Goal: Task Accomplishment & Management: Manage account settings

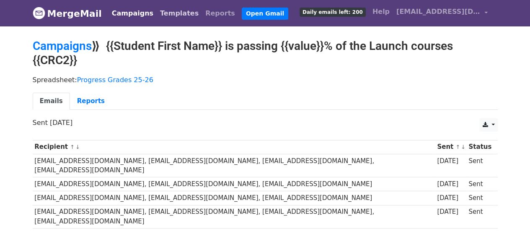
click at [168, 15] on link "Templates" at bounding box center [179, 13] width 45 height 17
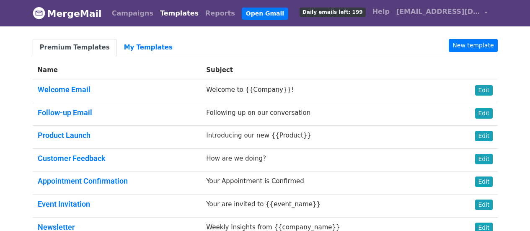
click at [127, 48] on link "My Templates" at bounding box center [148, 47] width 63 height 17
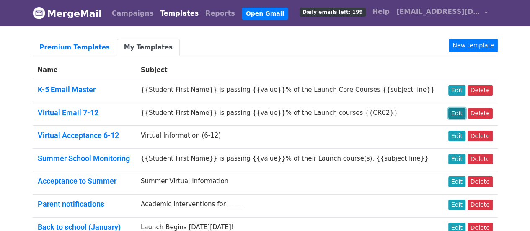
click at [462, 110] on link "Edit" at bounding box center [456, 113] width 17 height 10
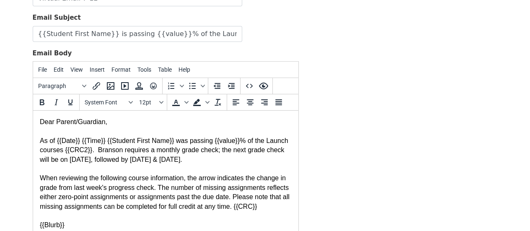
scroll to position [191, 0]
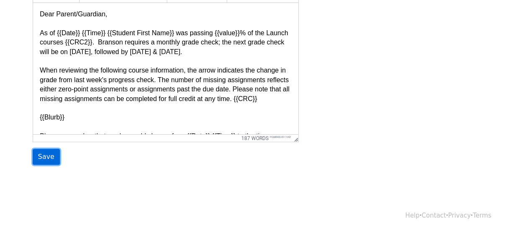
click at [44, 155] on input "Save" at bounding box center [46, 157] width 27 height 16
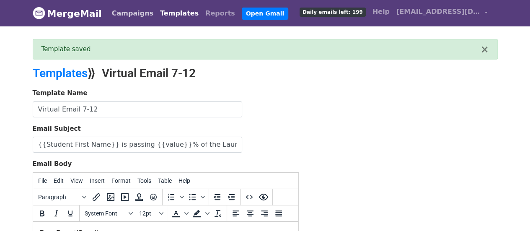
click at [133, 15] on link "Campaigns" at bounding box center [132, 13] width 48 height 17
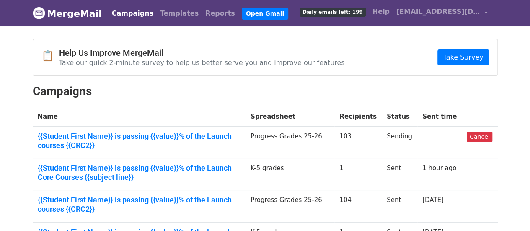
click at [132, 15] on link "Campaigns" at bounding box center [132, 13] width 48 height 17
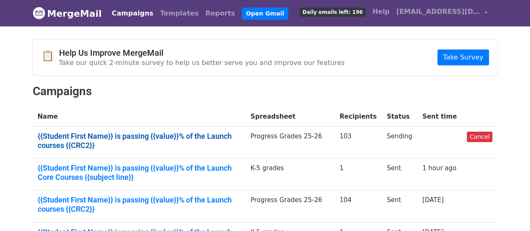
click at [208, 136] on link "{{Student First Name}} is passing {{value}}% of the Launch courses {{CRC2}}" at bounding box center [139, 140] width 203 height 18
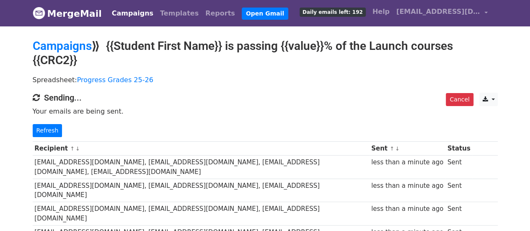
scroll to position [167, 0]
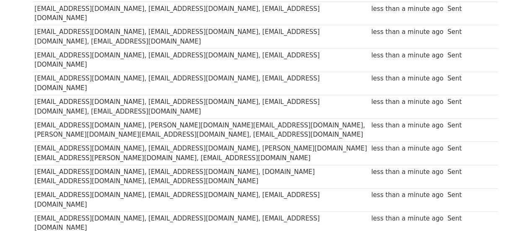
scroll to position [502, 0]
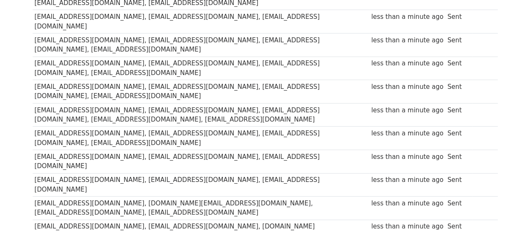
scroll to position [1513, 0]
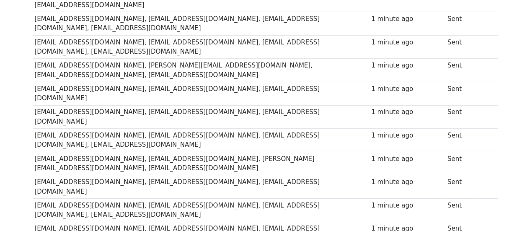
scroll to position [1382, 0]
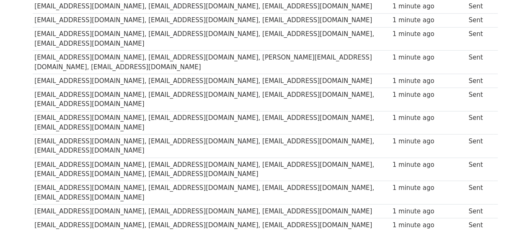
scroll to position [1106, 0]
